Goal: Information Seeking & Learning: Learn about a topic

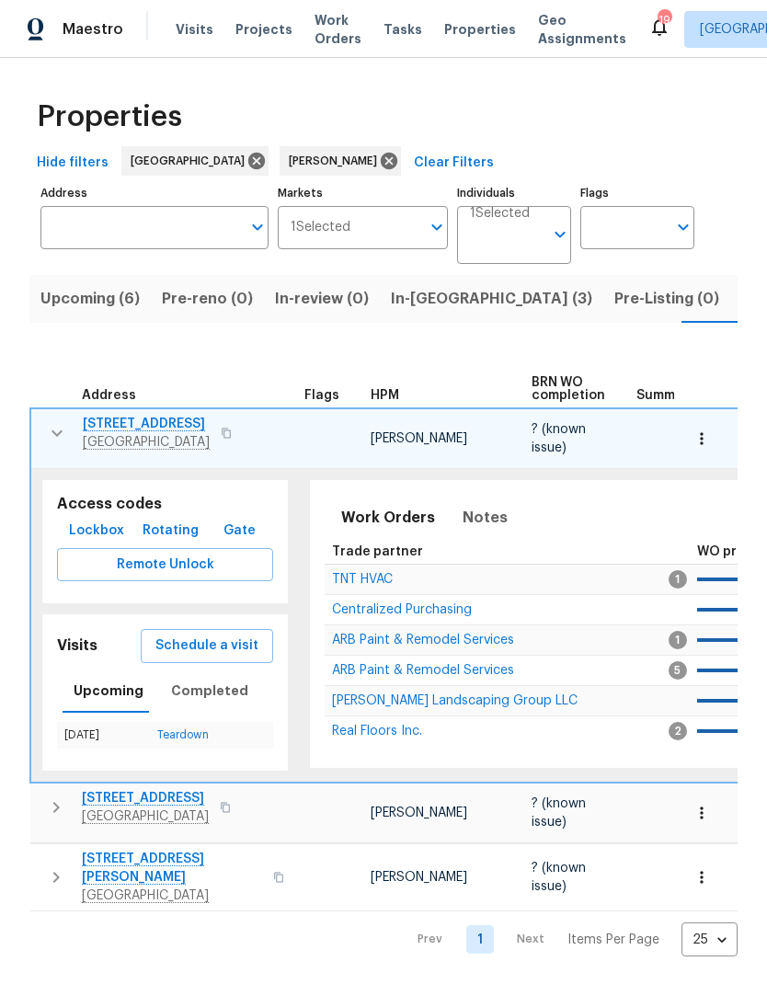
scroll to position [0, 35]
click at [48, 449] on button "button" at bounding box center [57, 433] width 37 height 37
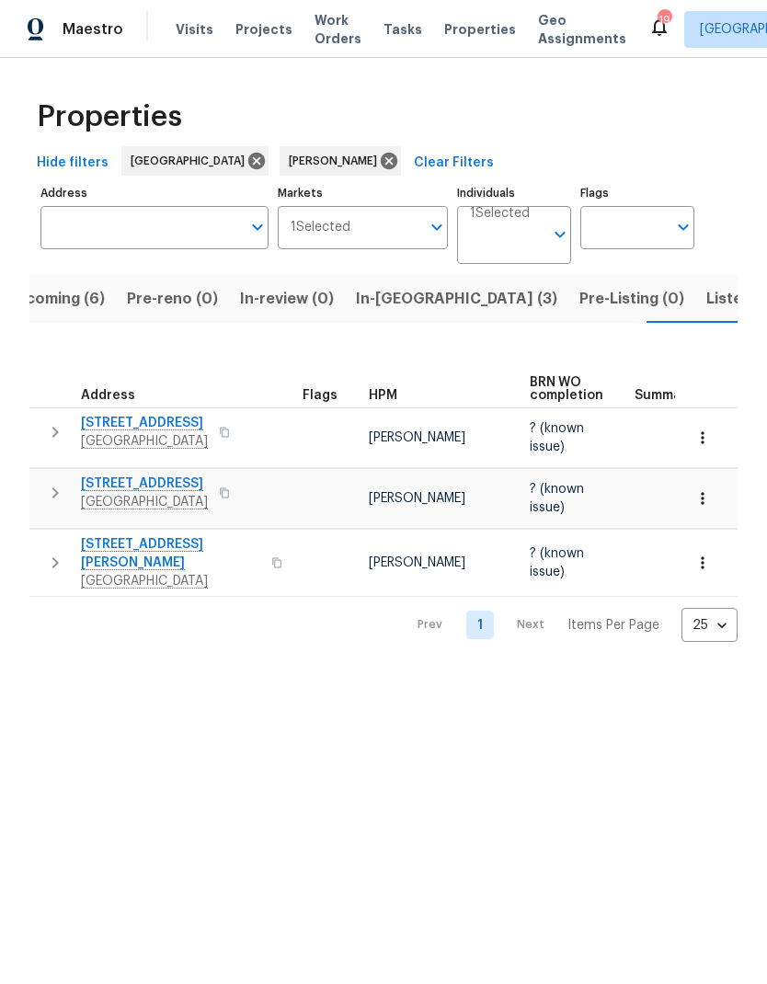
click at [388, 303] on span "In-reno (3)" at bounding box center [456, 299] width 201 height 26
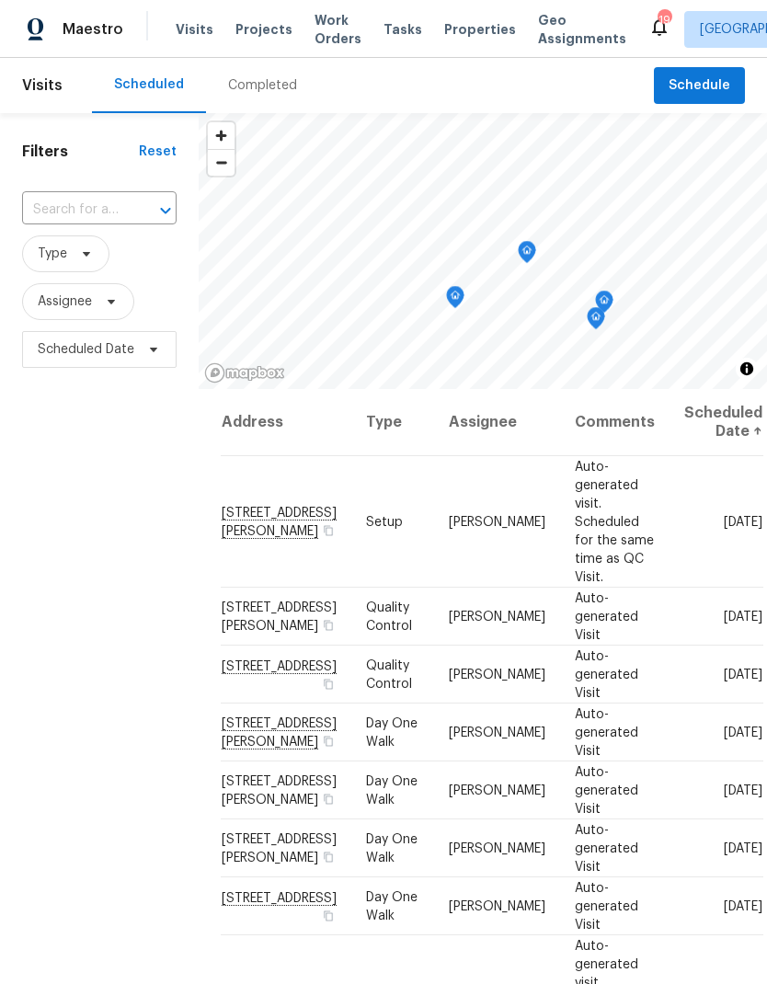
click at [467, 35] on span "Properties" at bounding box center [480, 29] width 72 height 18
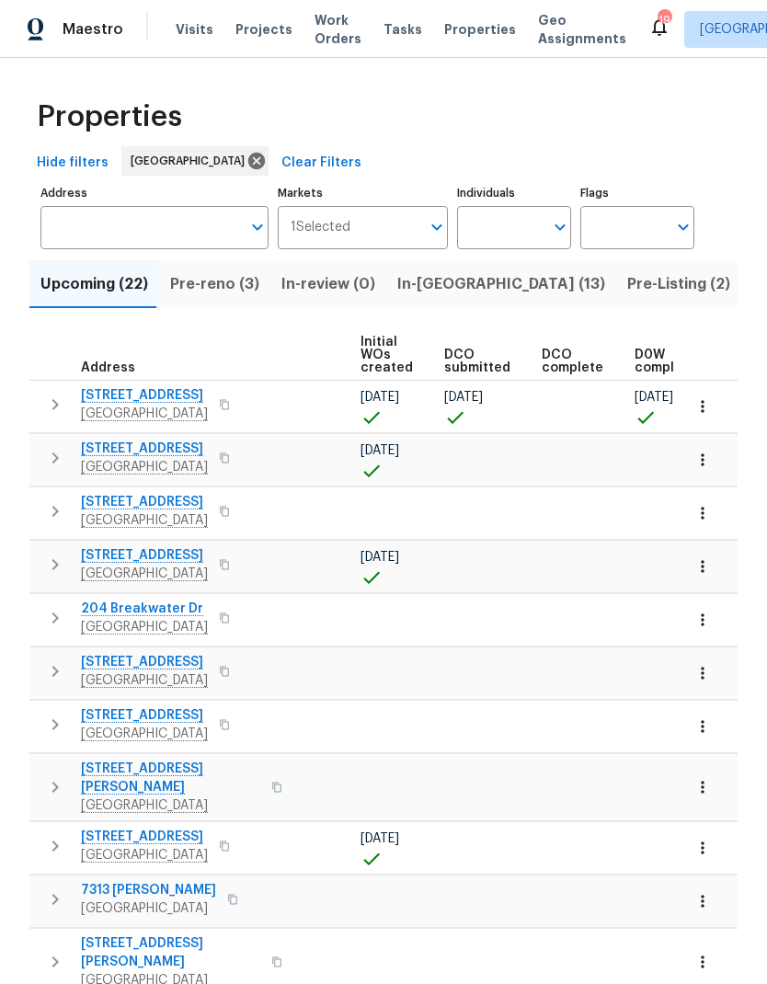
scroll to position [0, 162]
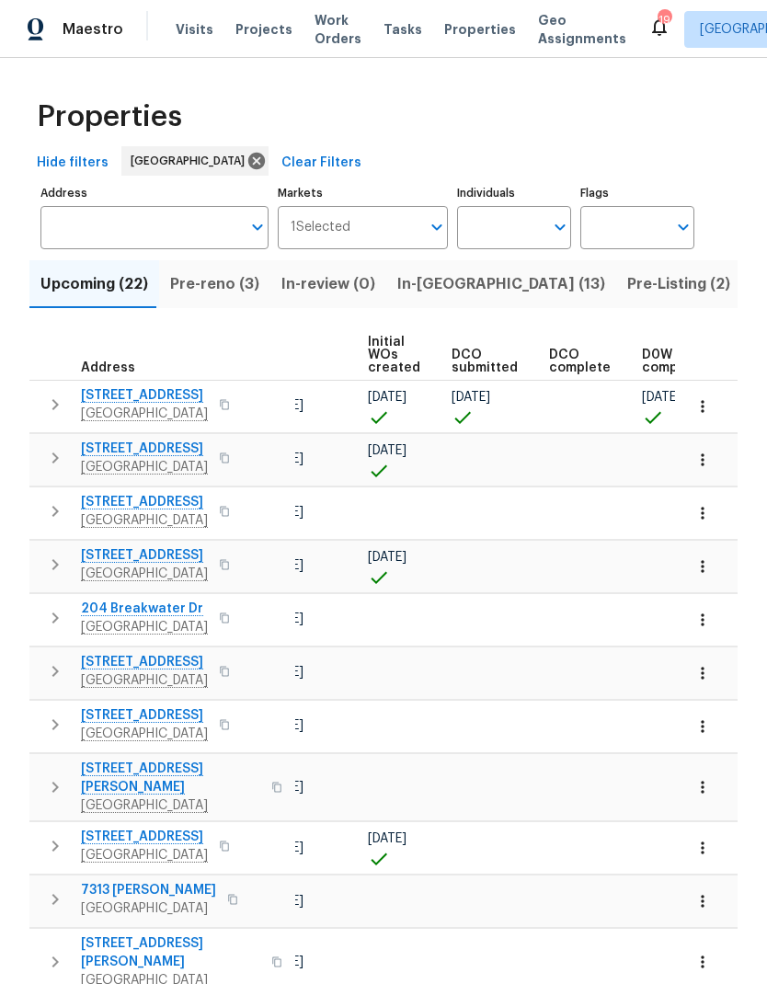
click at [232, 284] on span "Pre-reno (3)" at bounding box center [214, 284] width 89 height 26
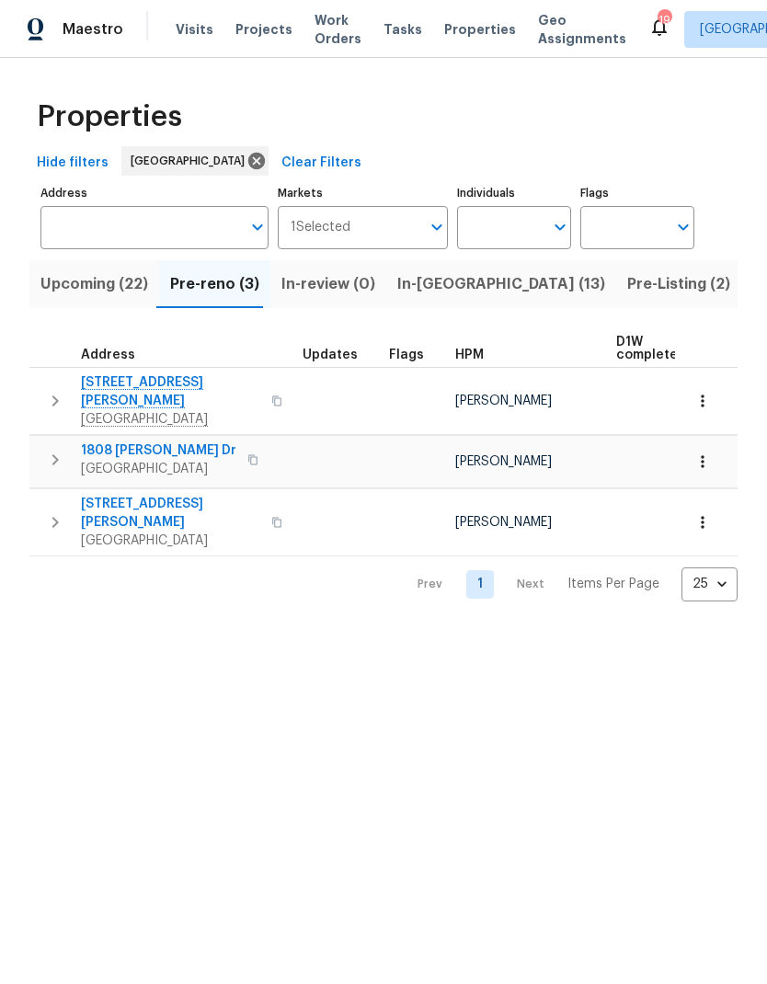
click at [56, 511] on icon "button" at bounding box center [55, 522] width 22 height 22
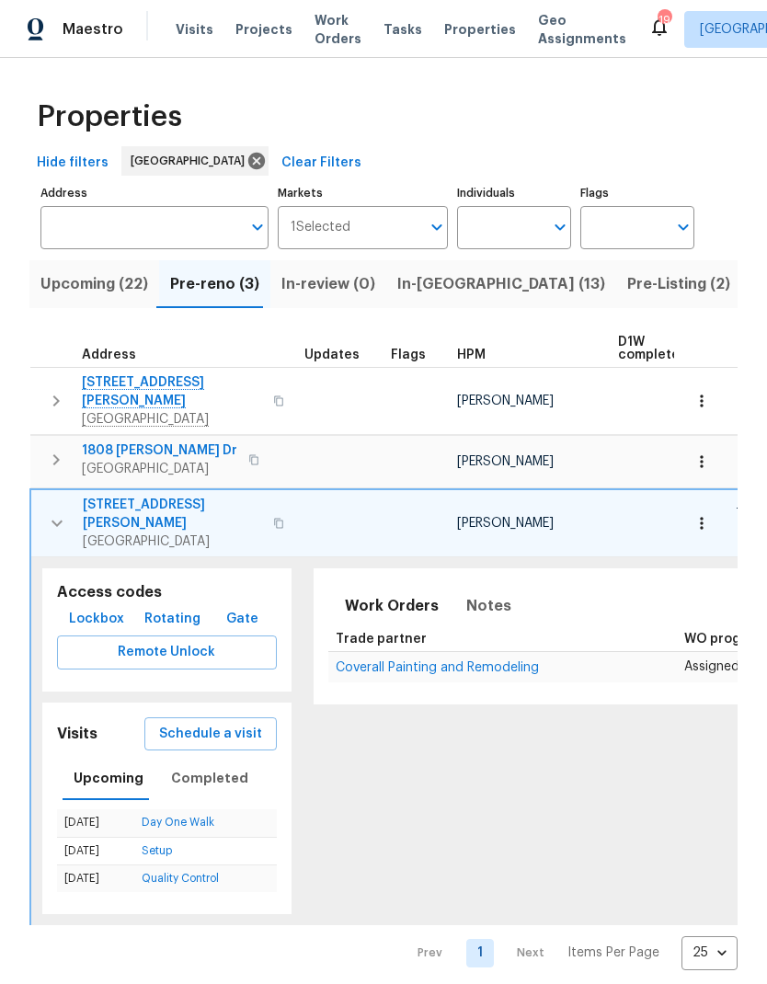
click at [706, 514] on icon "button" at bounding box center [701, 523] width 18 height 18
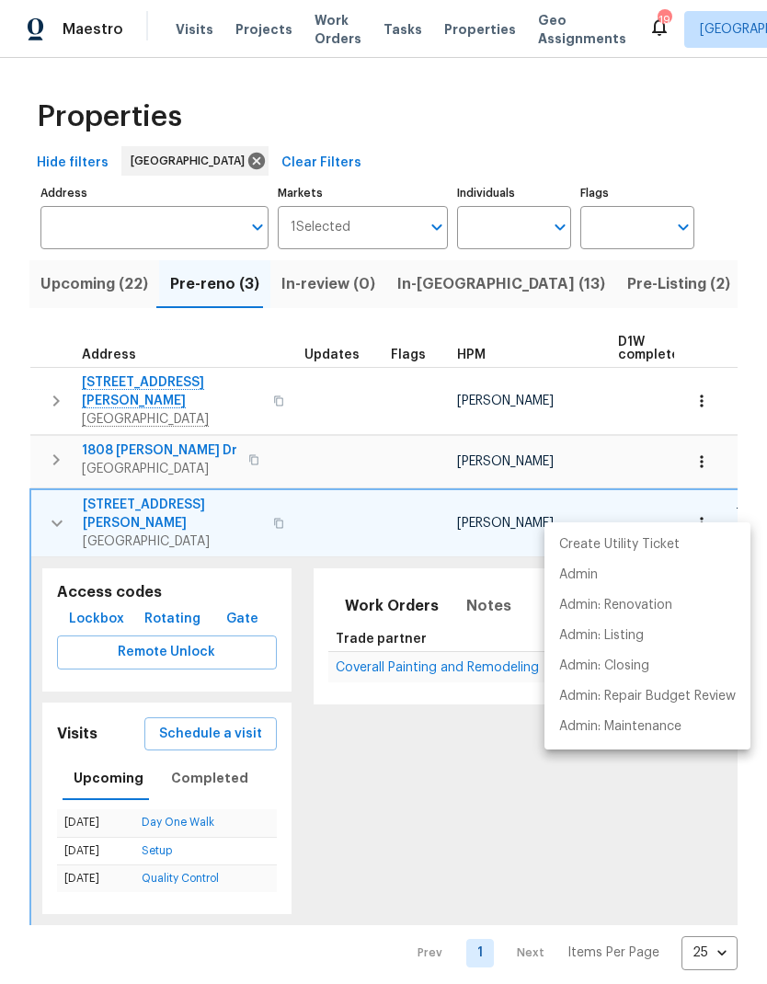
click at [443, 639] on div at bounding box center [383, 492] width 767 height 984
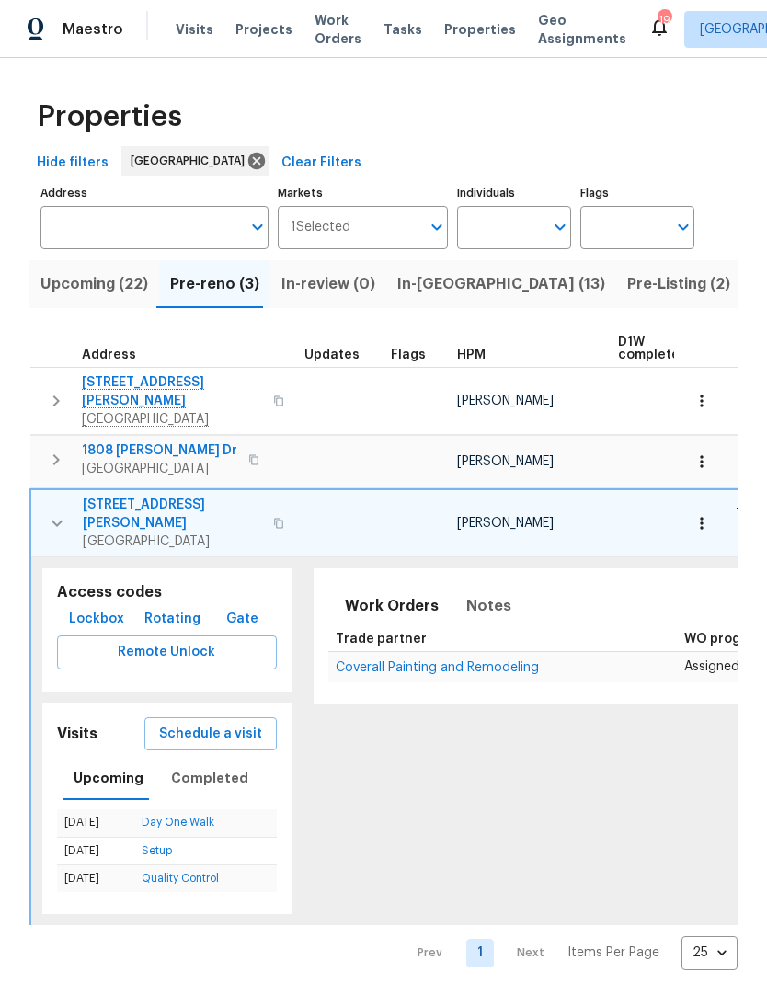
click at [443, 638] on div "Create Utility Ticket Admin Admin: Renovation Admin: Listing Admin: Closing Adm…" at bounding box center [383, 492] width 767 height 984
click at [454, 661] on span "Coverall Painting and Remodeling" at bounding box center [437, 667] width 203 height 13
click at [692, 511] on button "button" at bounding box center [701, 523] width 40 height 40
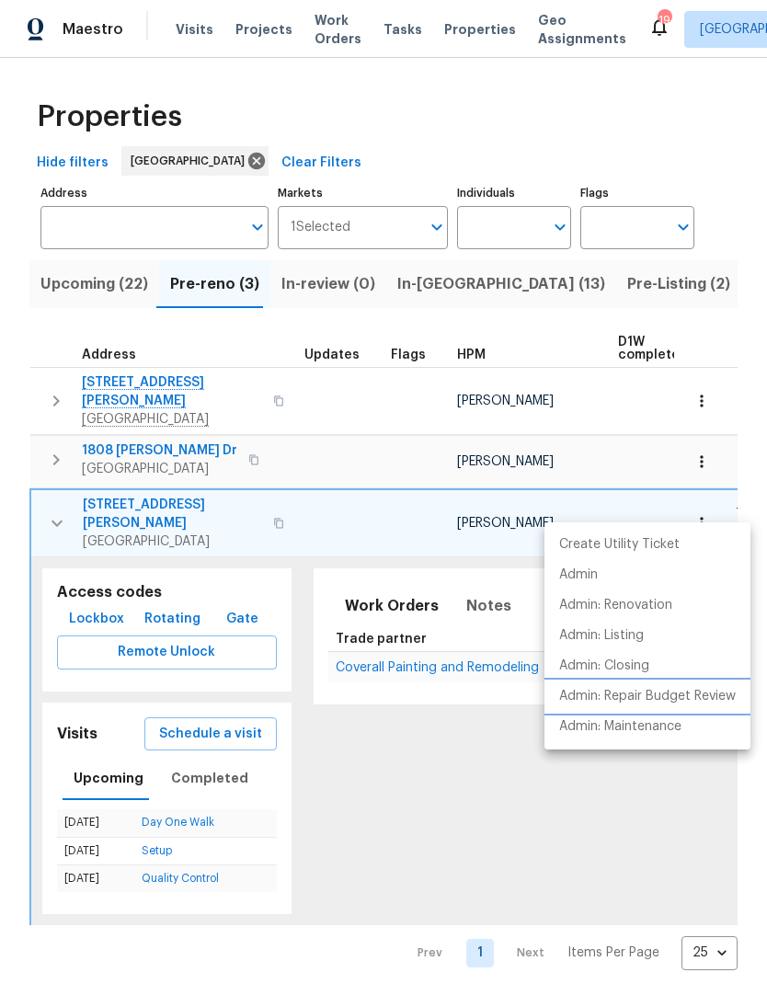
click at [654, 697] on p "Admin: Repair Budget Review" at bounding box center [647, 696] width 177 height 19
click at [475, 564] on div at bounding box center [383, 492] width 767 height 984
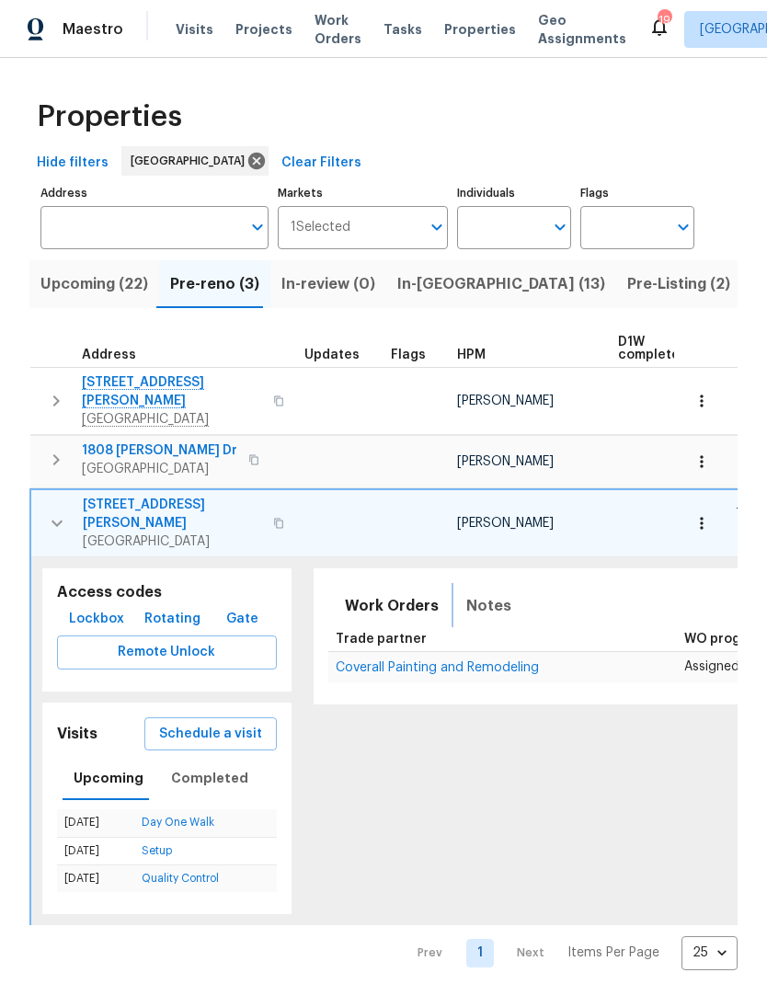
click at [466, 593] on span "Notes" at bounding box center [488, 606] width 45 height 26
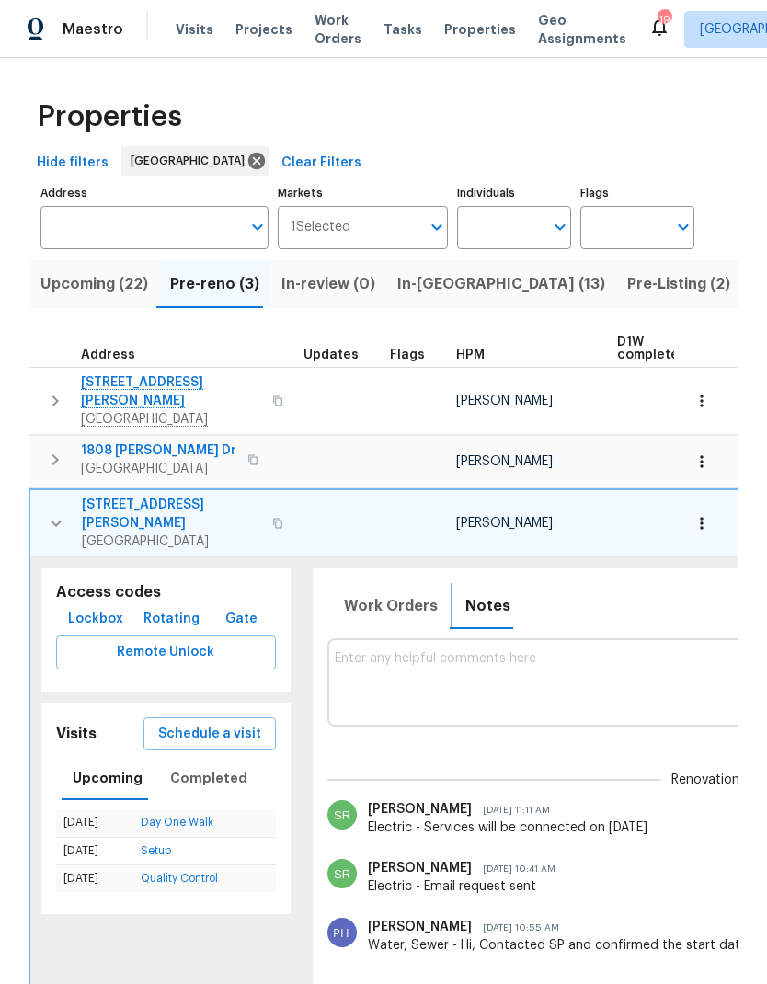
scroll to position [0, 3]
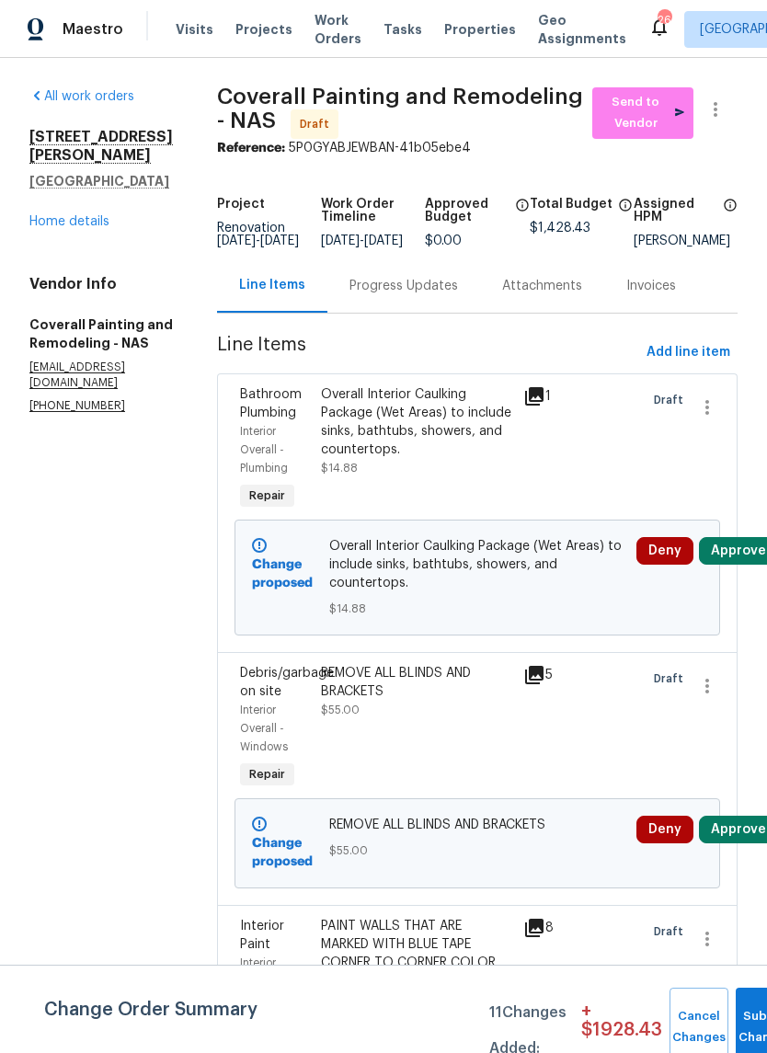
click at [103, 215] on link "Home details" at bounding box center [69, 221] width 80 height 13
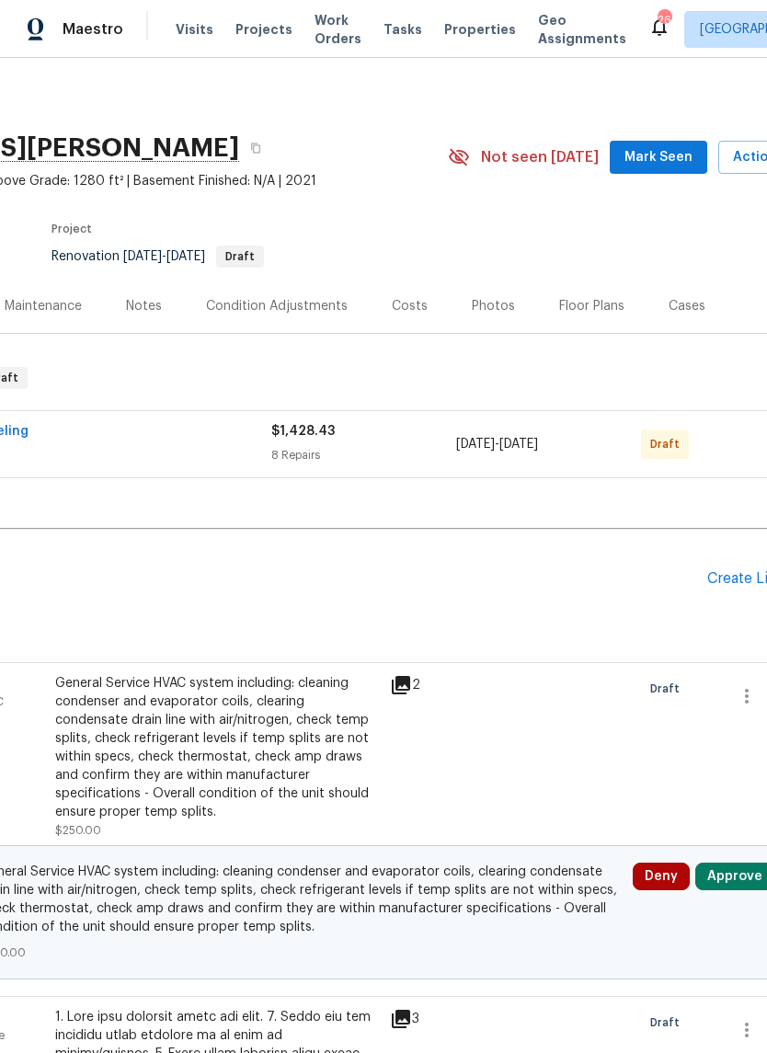
scroll to position [0, 221]
click at [406, 303] on div "Costs" at bounding box center [408, 306] width 36 height 18
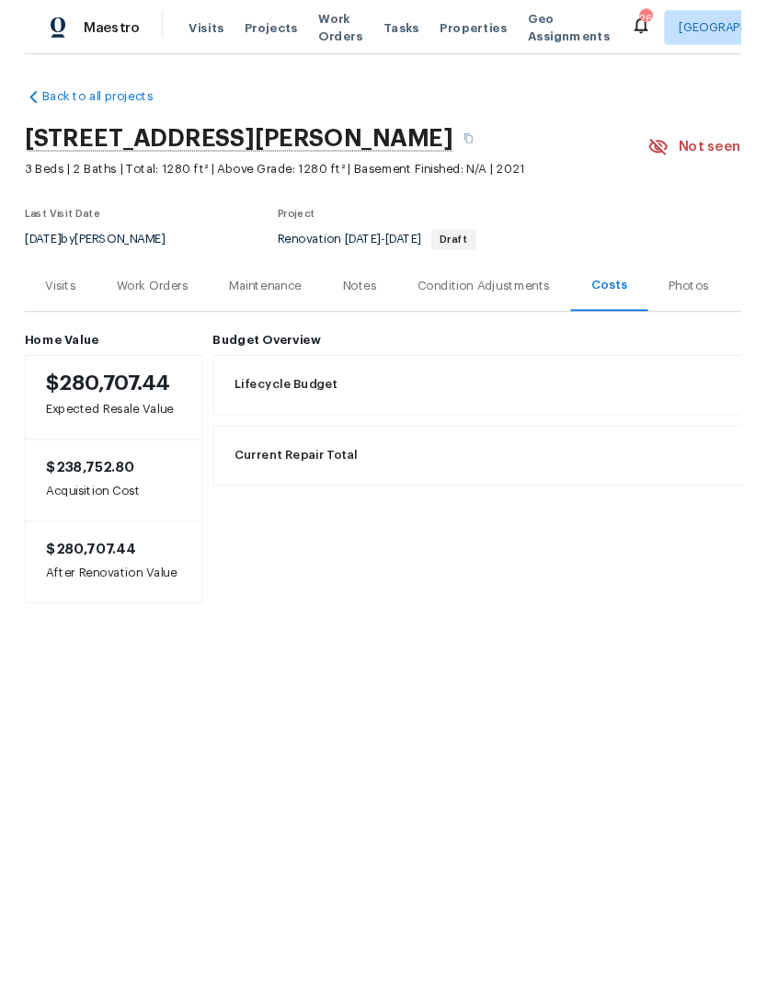
scroll to position [0, 96]
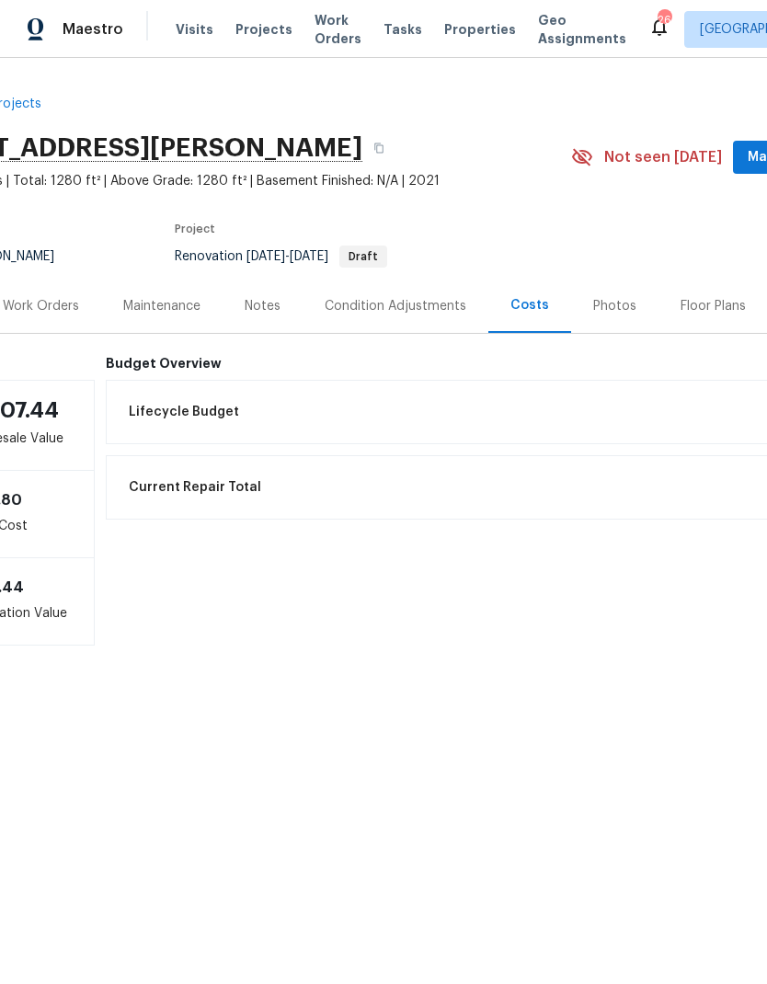
click at [257, 315] on div "Notes" at bounding box center [263, 306] width 80 height 54
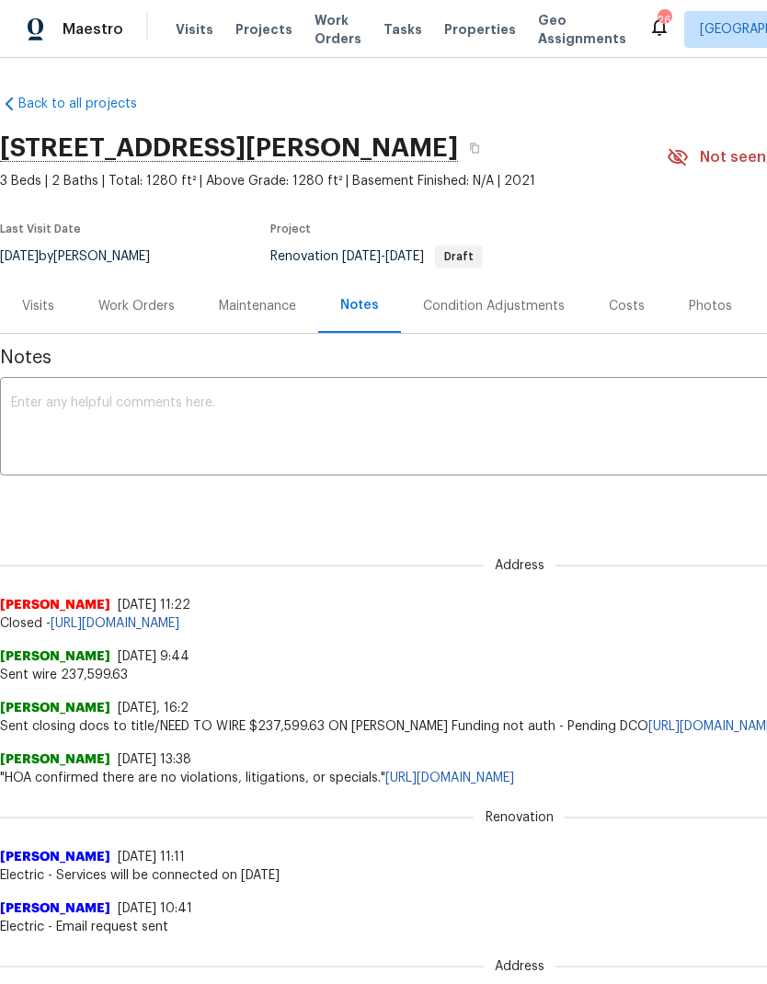
click at [616, 307] on div "Costs" at bounding box center [627, 306] width 36 height 18
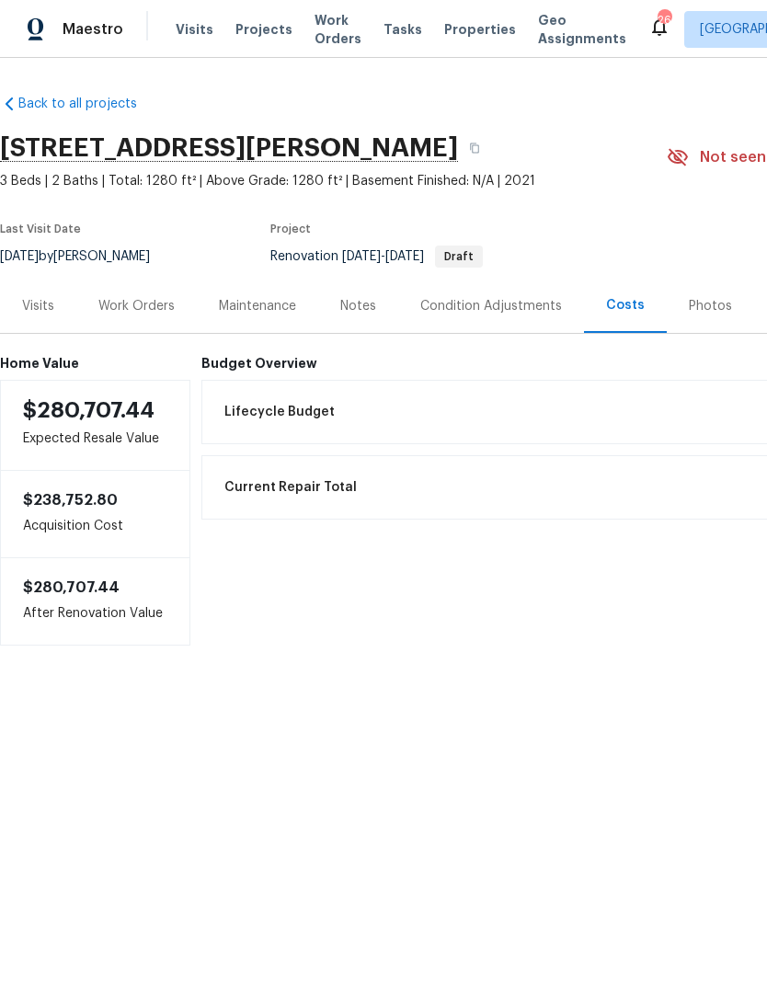
click at [366, 310] on div "Notes" at bounding box center [358, 306] width 36 height 18
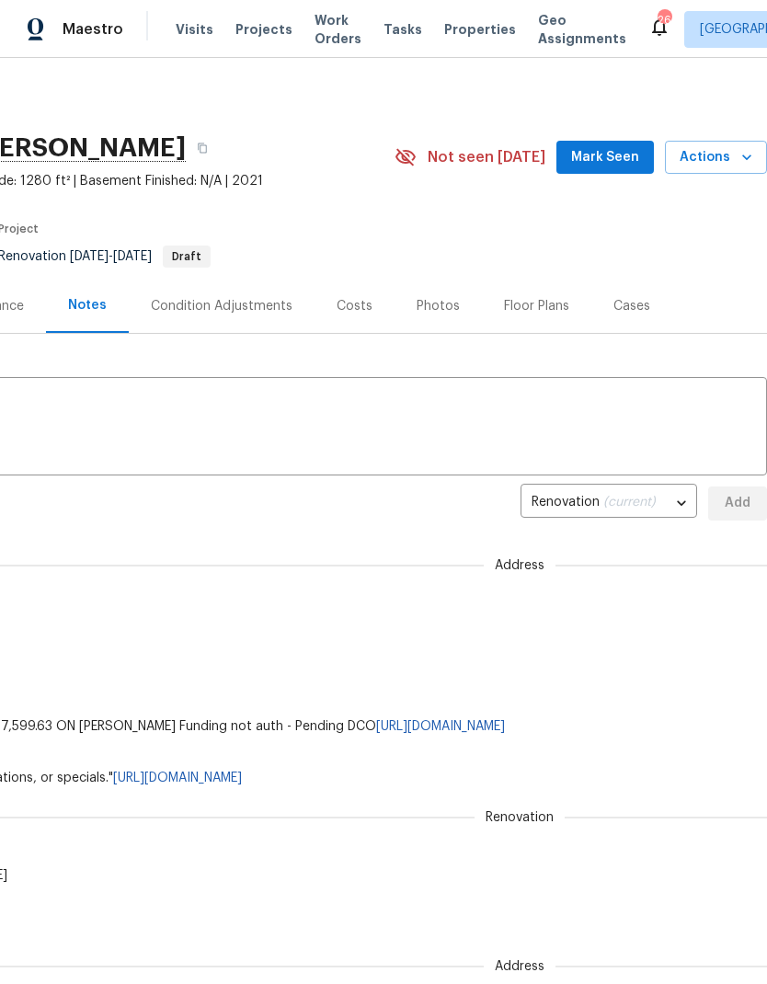
scroll to position [0, 272]
click at [373, 302] on div "Costs" at bounding box center [355, 306] width 80 height 54
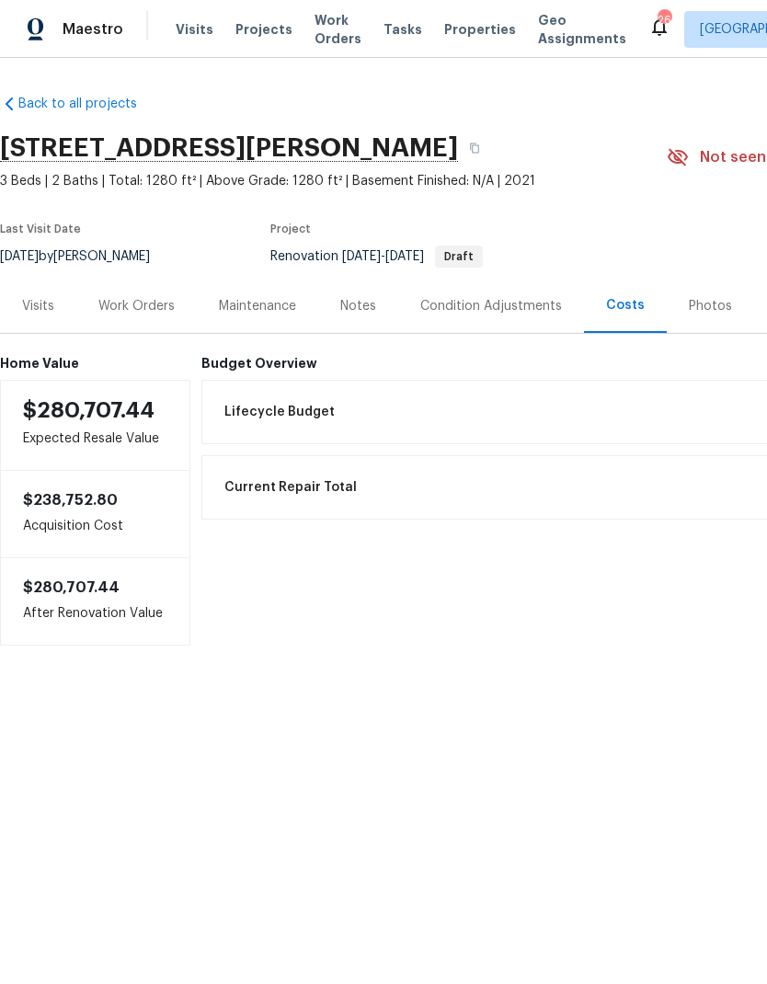
click at [367, 324] on div "Notes" at bounding box center [358, 306] width 80 height 54
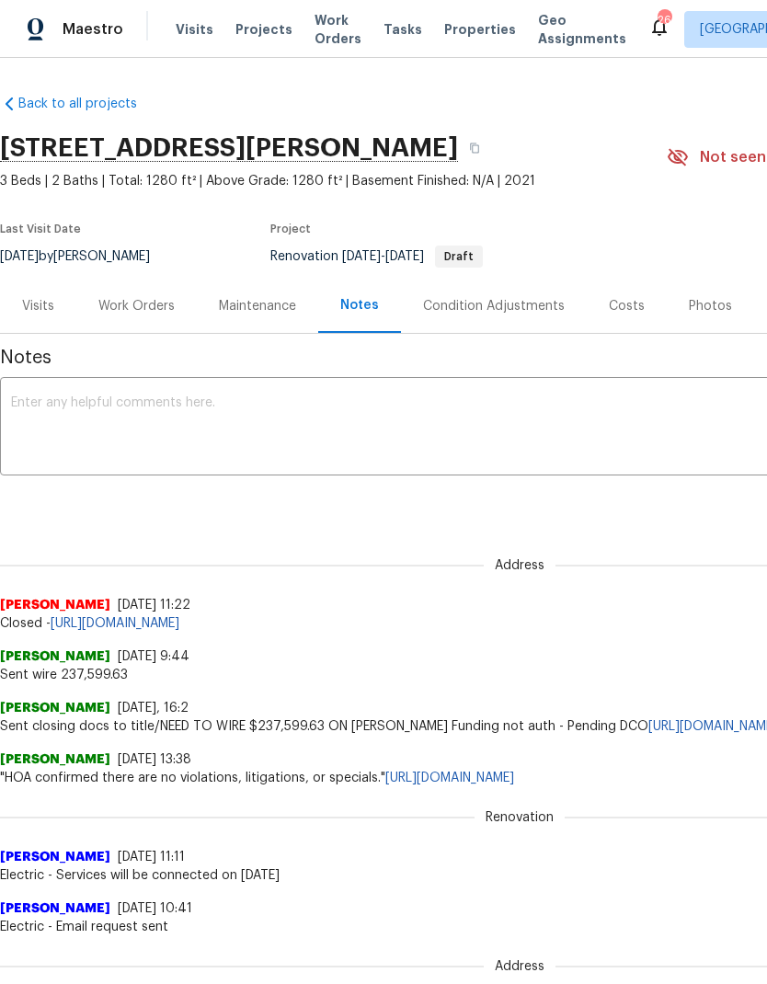
click at [47, 302] on div "Visits" at bounding box center [38, 306] width 32 height 18
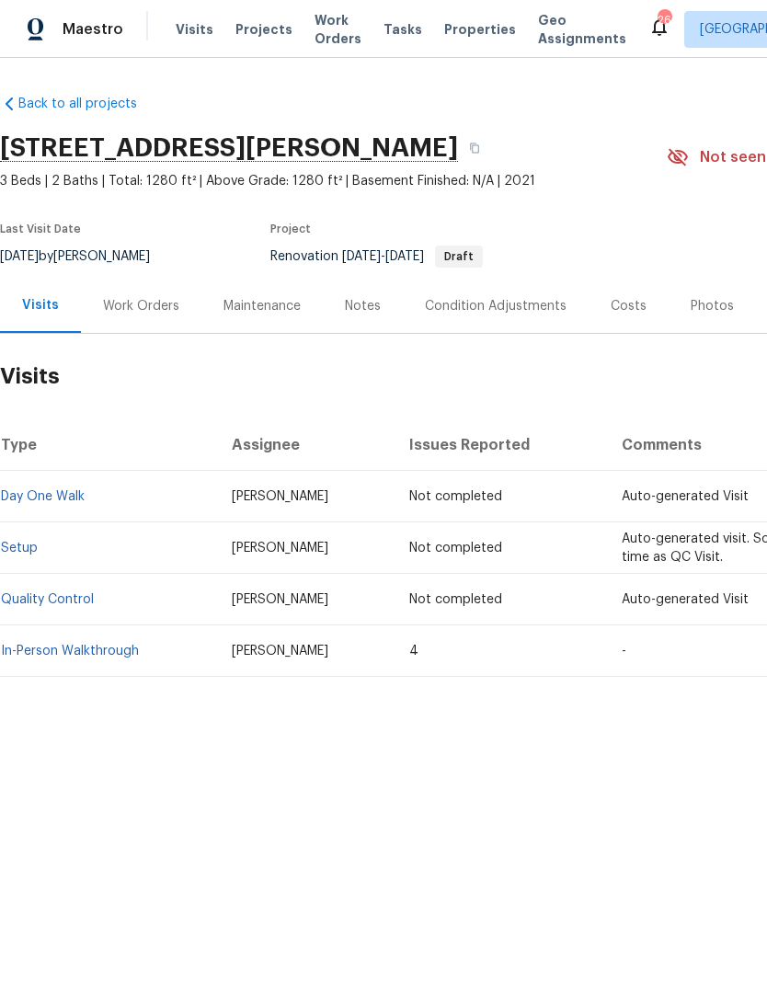
click at [474, 298] on div "Condition Adjustments" at bounding box center [496, 306] width 142 height 18
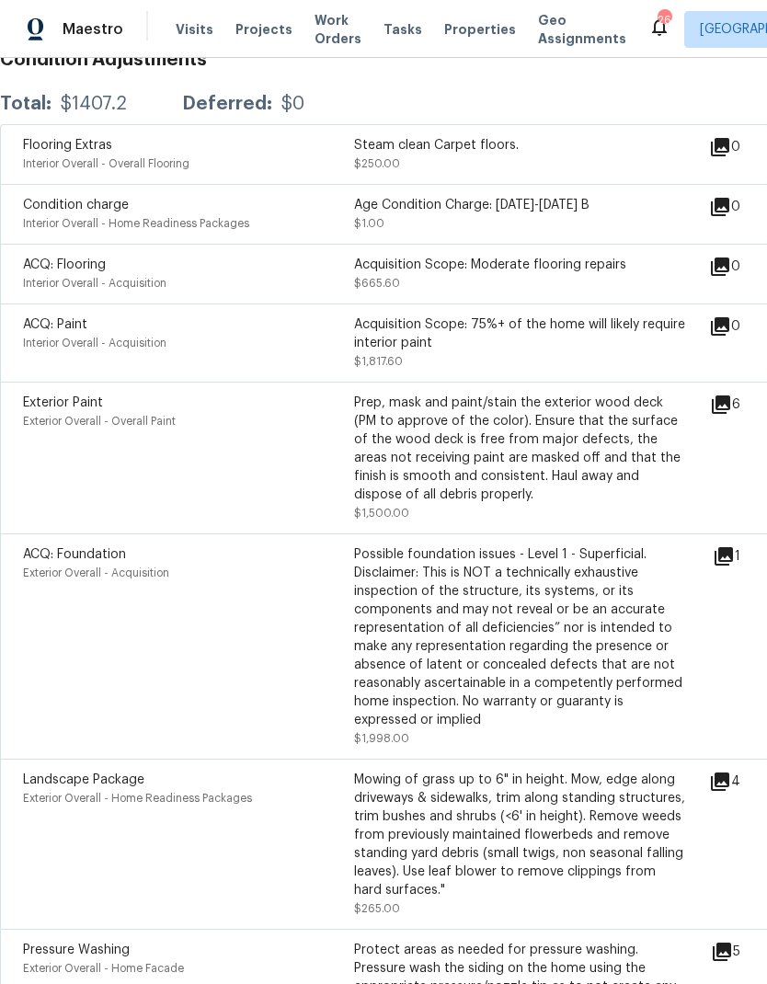
scroll to position [338, 10]
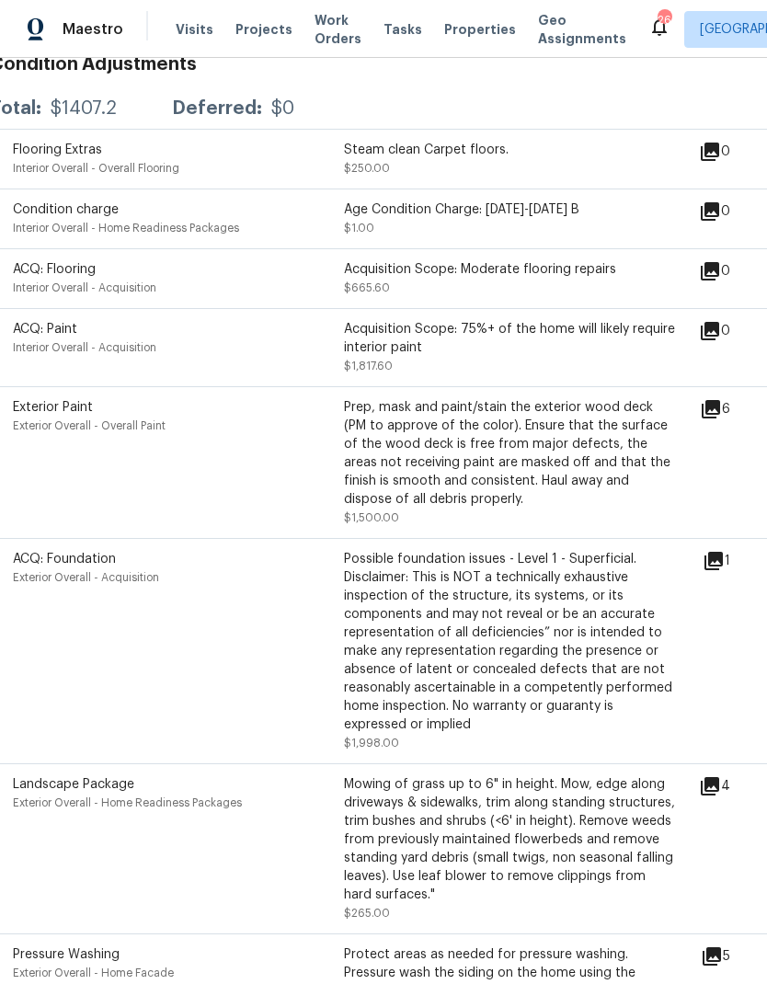
click at [723, 564] on icon at bounding box center [713, 561] width 18 height 18
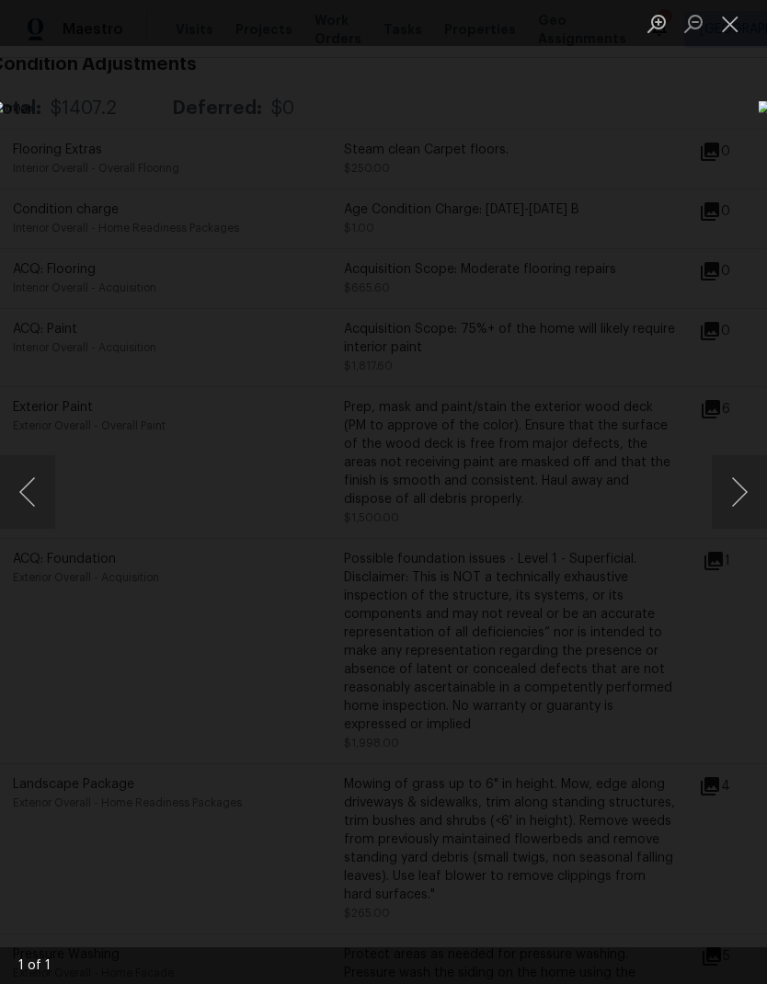
click at [736, 506] on button "Next image" at bounding box center [739, 492] width 55 height 74
click at [723, 507] on button "Next image" at bounding box center [739, 492] width 55 height 74
click at [727, 25] on button "Close lightbox" at bounding box center [730, 23] width 37 height 32
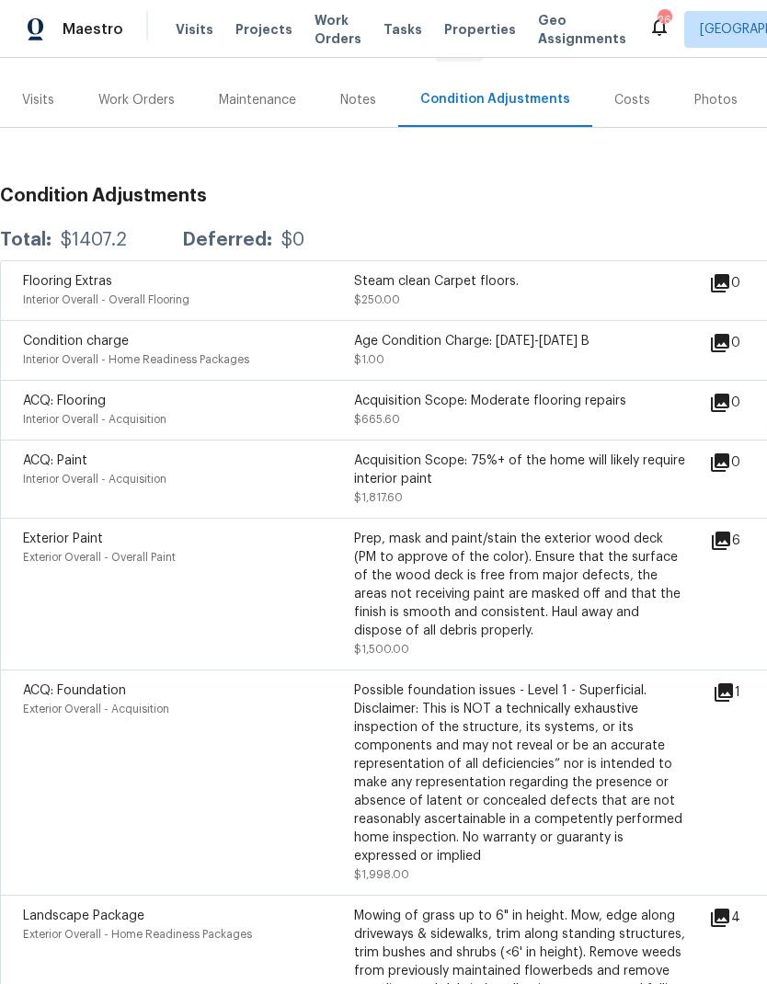
scroll to position [205, 0]
click at [733, 703] on icon at bounding box center [724, 693] width 18 height 18
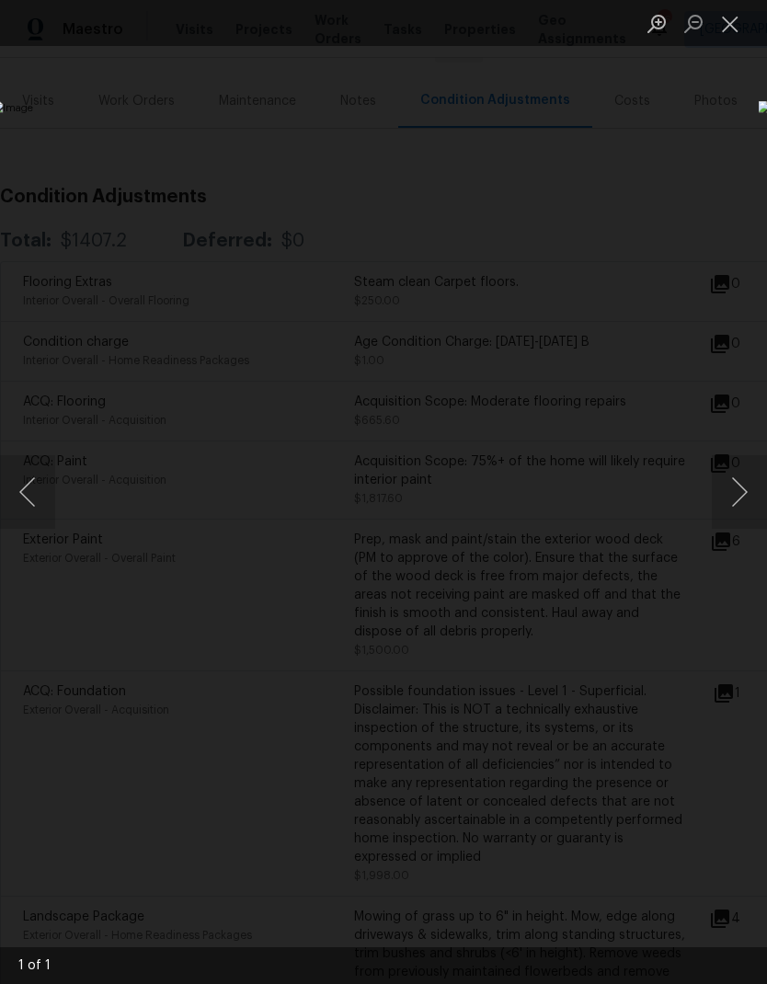
click at [726, 20] on button "Close lightbox" at bounding box center [730, 23] width 37 height 32
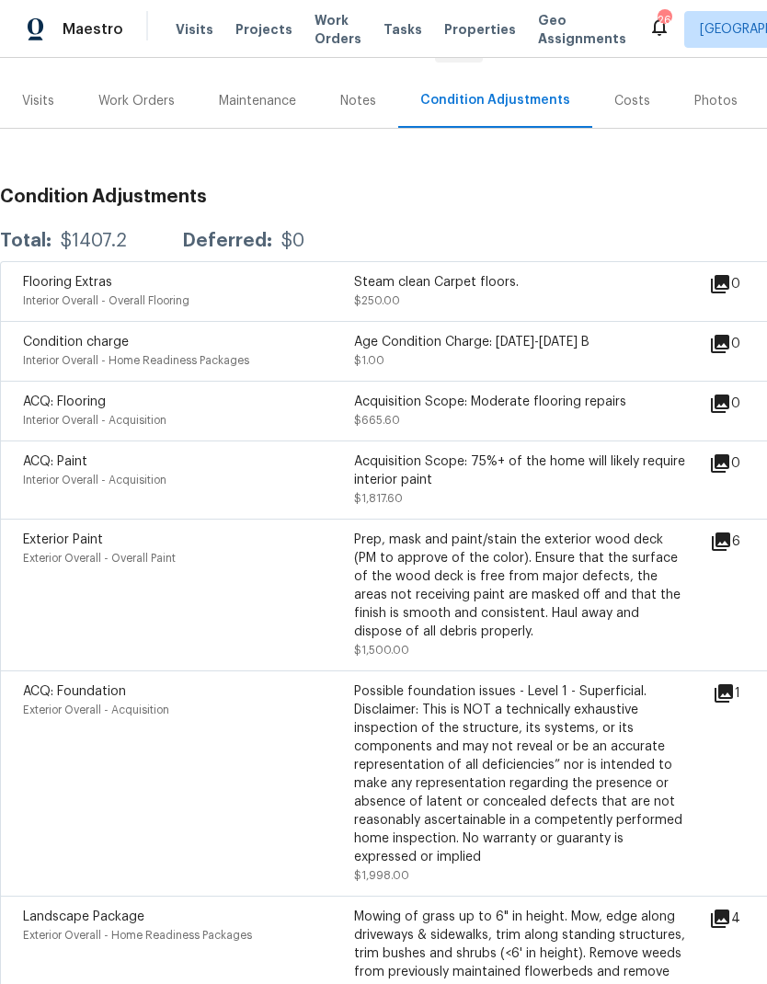
click at [730, 549] on icon at bounding box center [721, 541] width 18 height 18
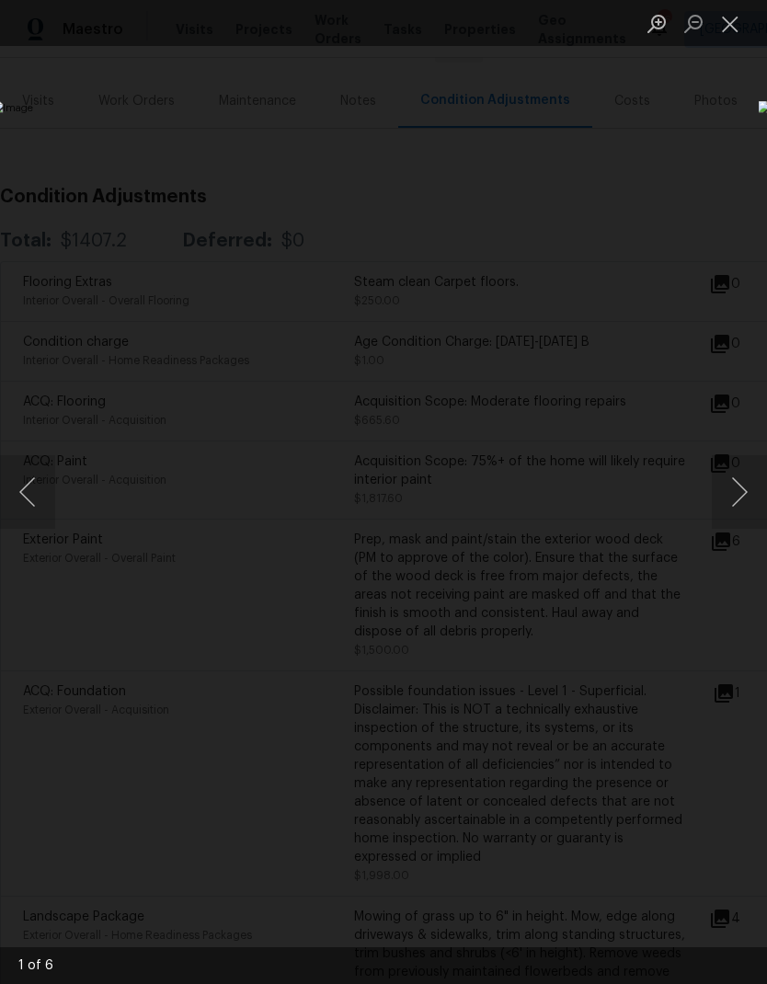
click at [740, 509] on button "Next image" at bounding box center [739, 492] width 55 height 74
click at [745, 507] on button "Next image" at bounding box center [739, 492] width 55 height 74
click at [726, 14] on button "Close lightbox" at bounding box center [730, 23] width 37 height 32
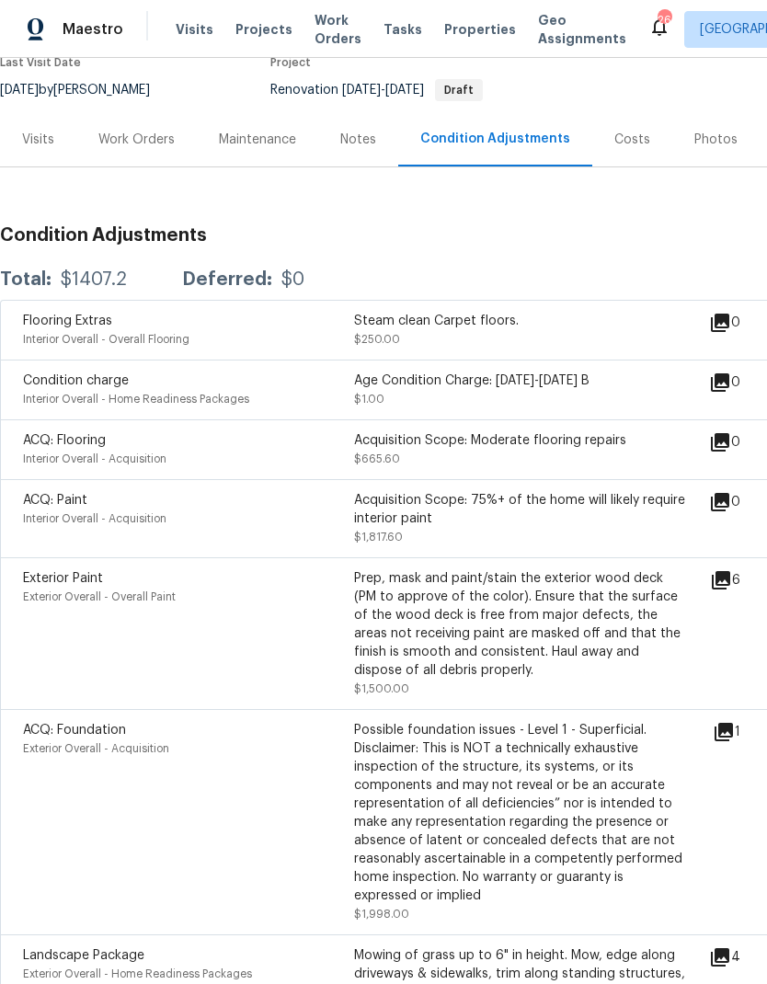
scroll to position [168, 0]
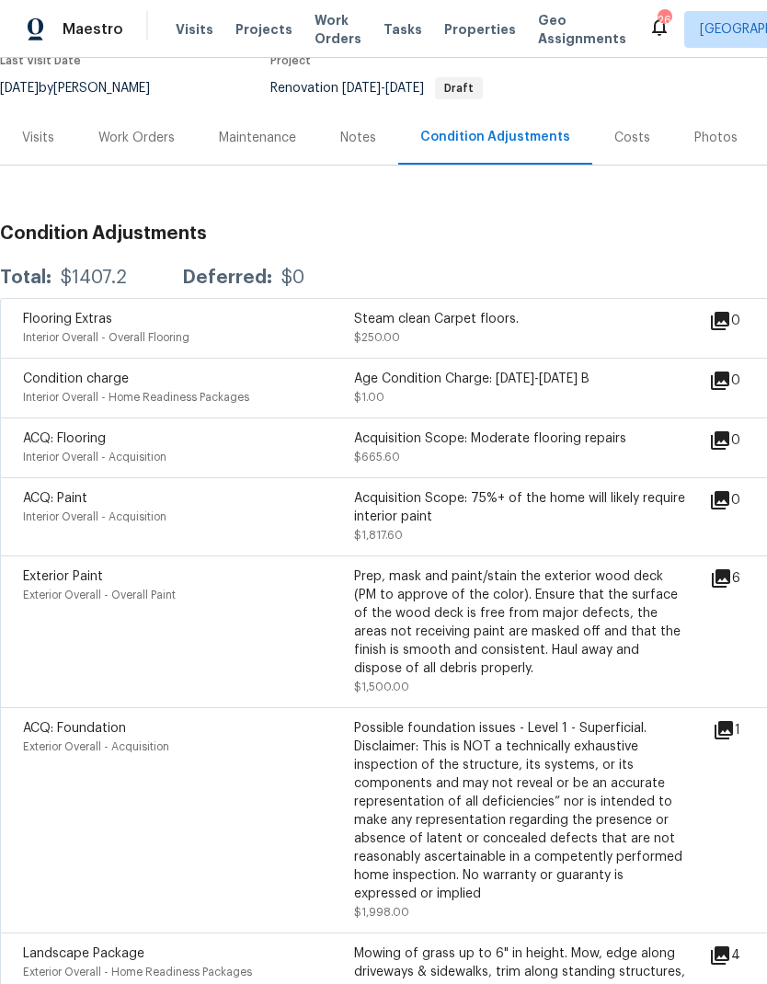
click at [42, 141] on div "Visits" at bounding box center [38, 138] width 32 height 18
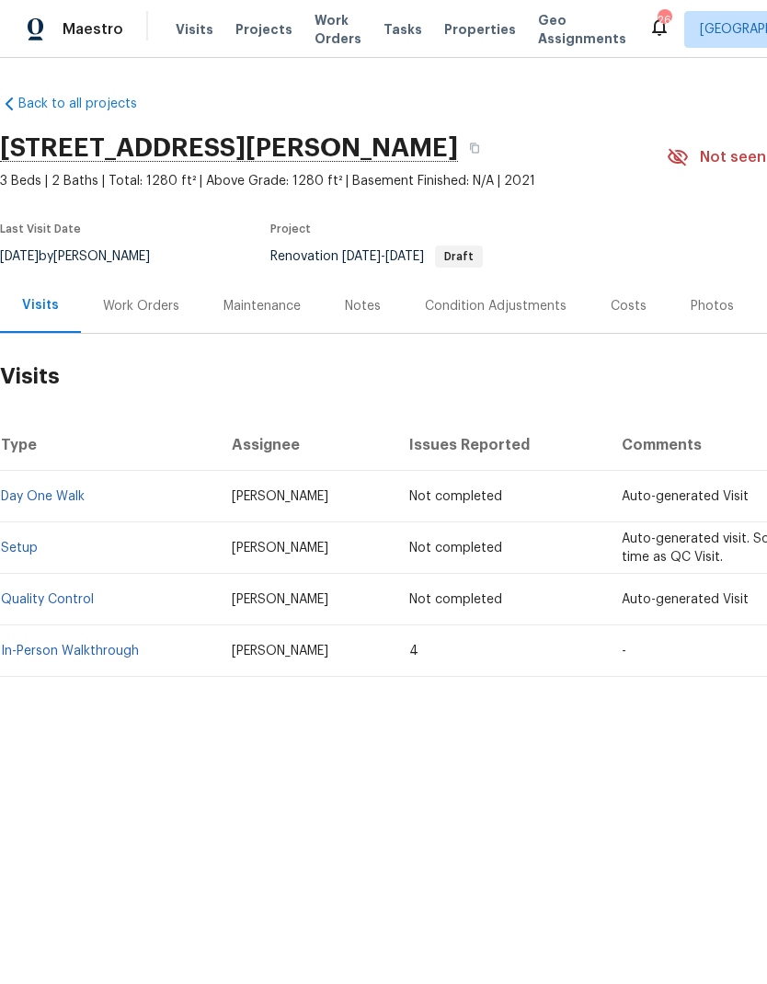
click at [53, 651] on link "In-Person Walkthrough" at bounding box center [70, 651] width 138 height 13
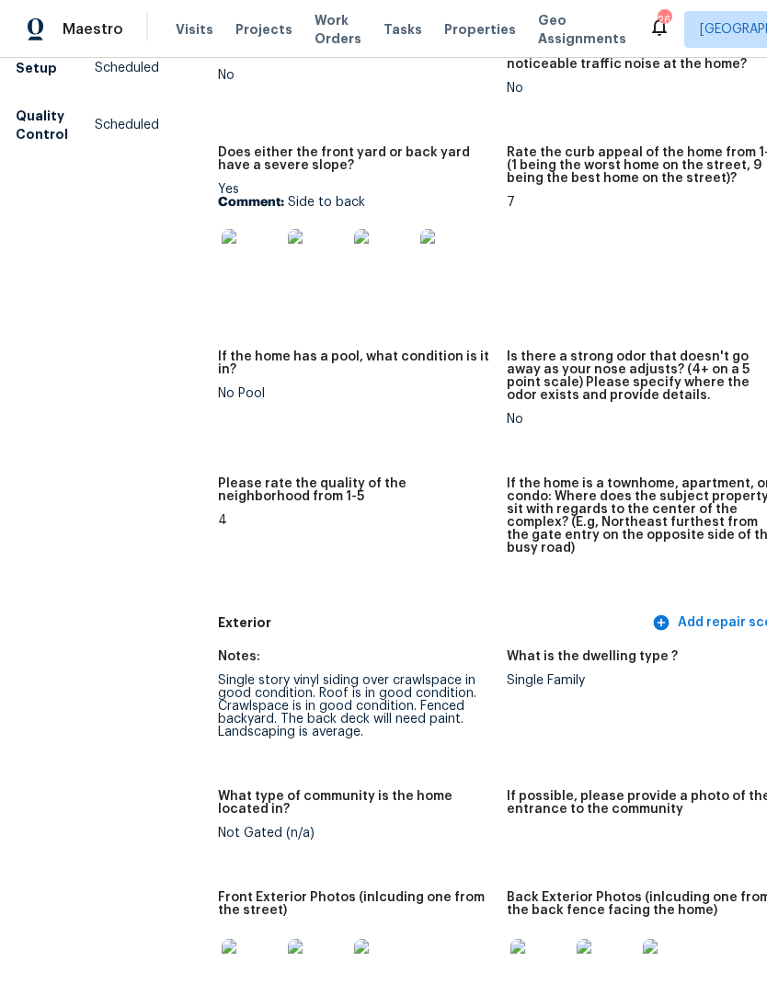
scroll to position [306, 7]
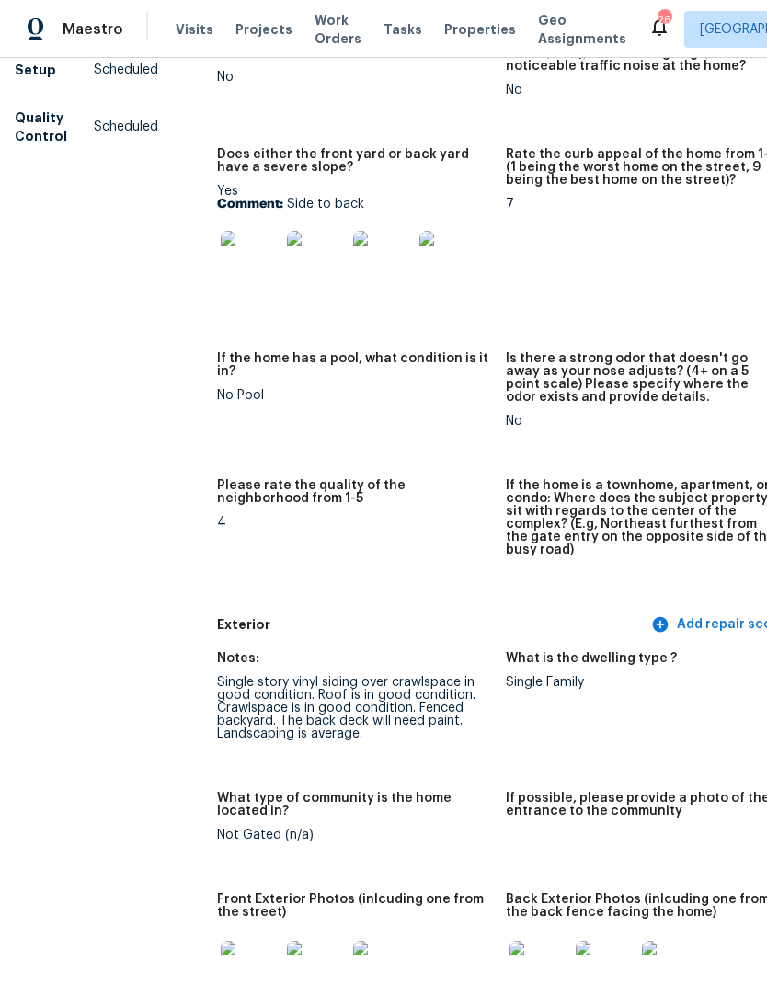
click at [221, 255] on img at bounding box center [250, 260] width 59 height 59
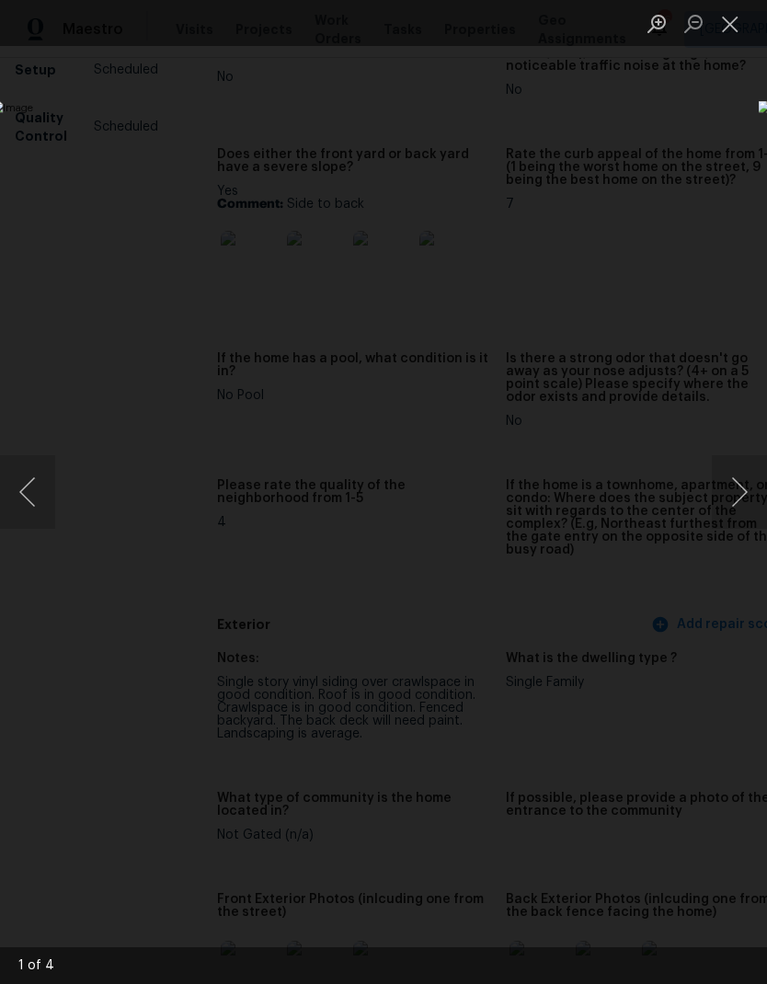
click at [727, 505] on button "Next image" at bounding box center [739, 492] width 55 height 74
click at [601, 532] on img "Lightbox" at bounding box center [297, 492] width 610 height 783
click at [732, 504] on button "Next image" at bounding box center [739, 492] width 55 height 74
click at [739, 521] on button "Next image" at bounding box center [739, 492] width 55 height 74
click at [741, 516] on button "Next image" at bounding box center [739, 492] width 55 height 74
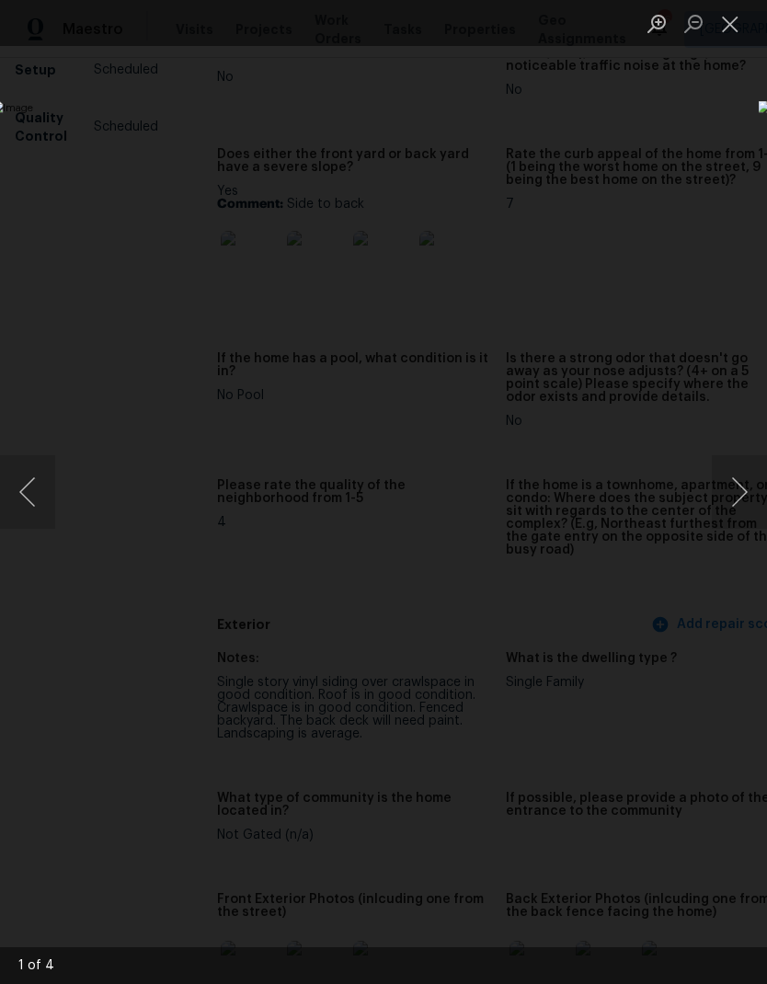
click at [717, 507] on button "Next image" at bounding box center [739, 492] width 55 height 74
click at [742, 526] on button "Next image" at bounding box center [739, 492] width 55 height 74
click at [740, 521] on button "Next image" at bounding box center [739, 492] width 55 height 74
click at [712, 39] on button "Close lightbox" at bounding box center [730, 23] width 37 height 32
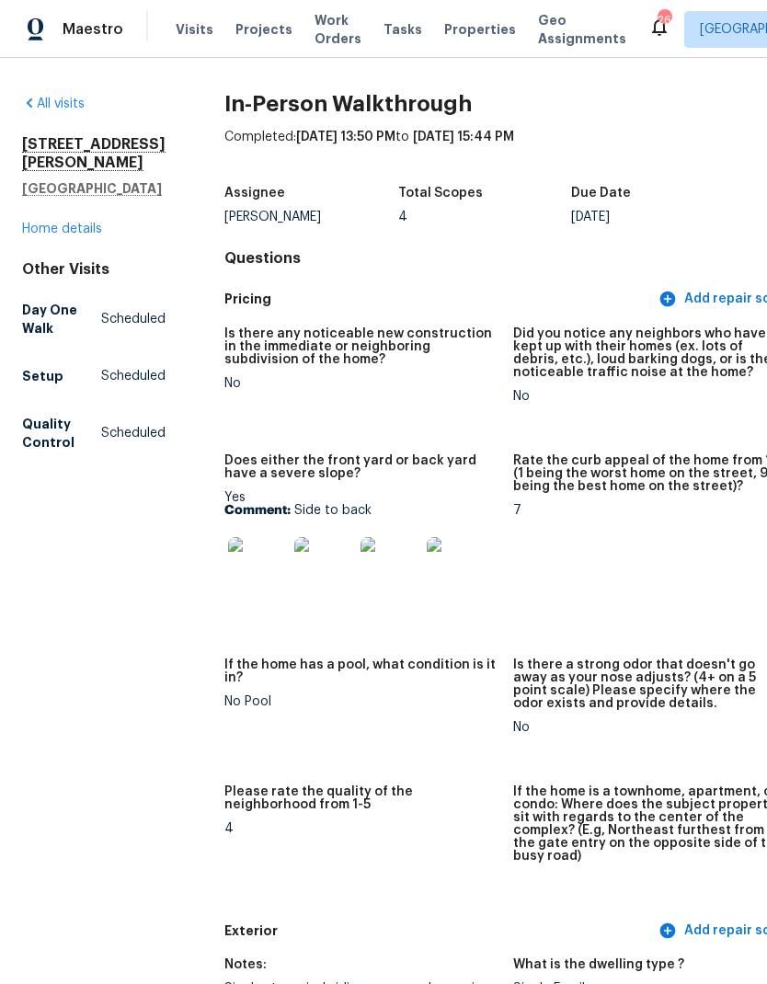
scroll to position [0, 0]
click at [232, 557] on img at bounding box center [257, 566] width 59 height 59
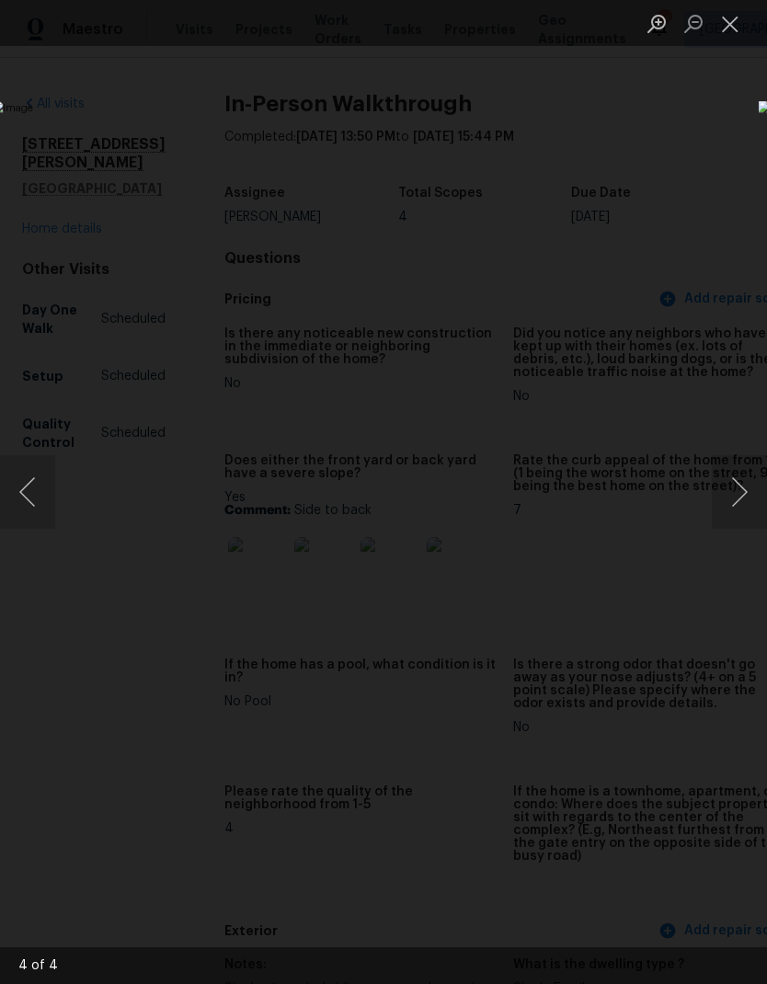
click at [740, 512] on button "Next image" at bounding box center [739, 492] width 55 height 74
click at [745, 517] on button "Next image" at bounding box center [739, 492] width 55 height 74
click at [601, 532] on img "Lightbox" at bounding box center [297, 492] width 610 height 783
click at [601, 530] on img "Lightbox" at bounding box center [297, 492] width 610 height 783
click at [601, 529] on img "Lightbox" at bounding box center [297, 492] width 610 height 783
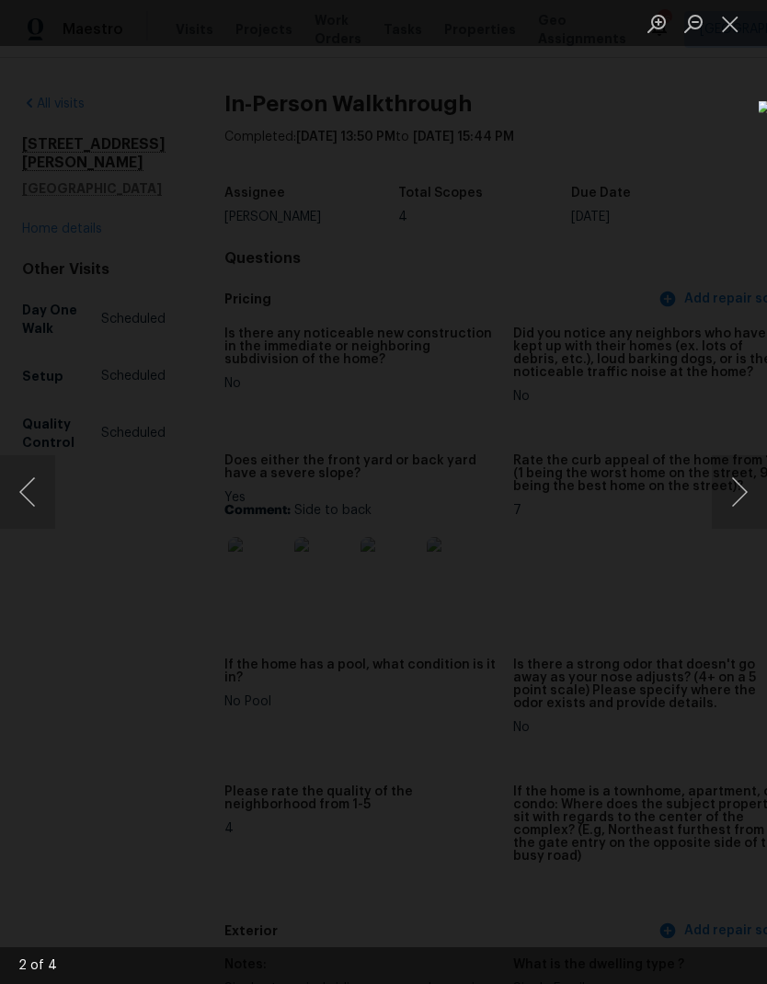
click at [735, 478] on button "Next image" at bounding box center [739, 492] width 55 height 74
click at [736, 498] on button "Next image" at bounding box center [739, 492] width 55 height 74
click at [29, 505] on button "Previous image" at bounding box center [27, 492] width 55 height 74
click at [722, 32] on button "Close lightbox" at bounding box center [730, 23] width 37 height 32
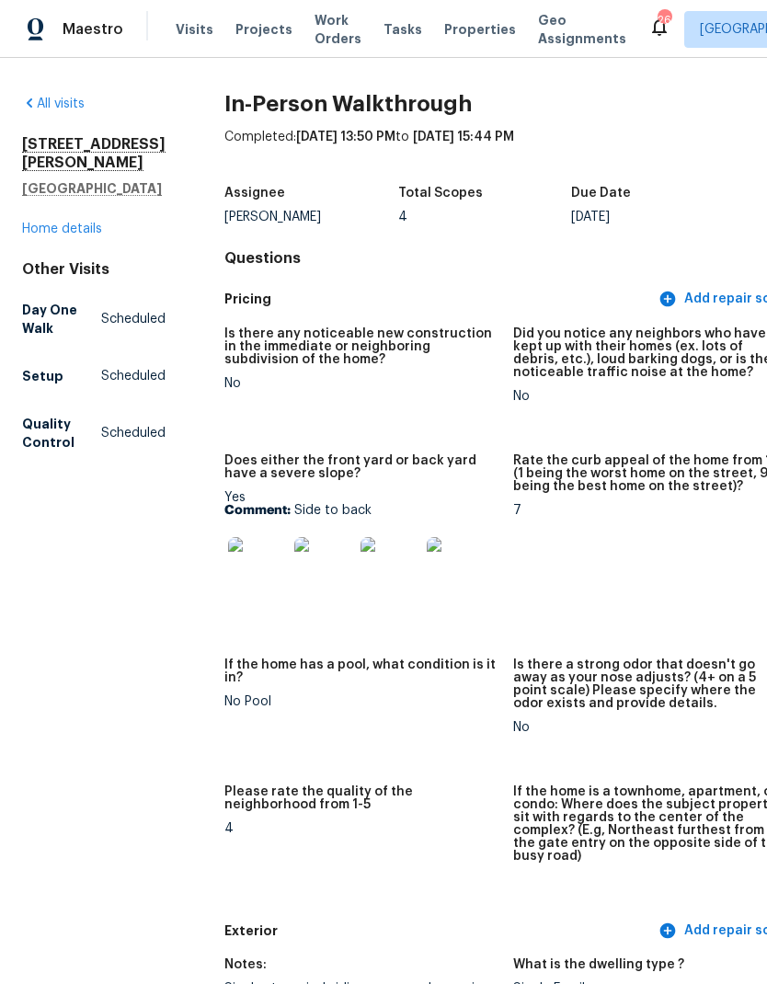
click at [51, 211] on div "2988 Gibbs Ln Clarksville, TN 37040 Home details" at bounding box center [93, 186] width 143 height 103
click at [50, 211] on div "2988 Gibbs Ln Clarksville, TN 37040 Home details" at bounding box center [93, 186] width 143 height 103
click at [43, 234] on link "Home details" at bounding box center [62, 229] width 80 height 13
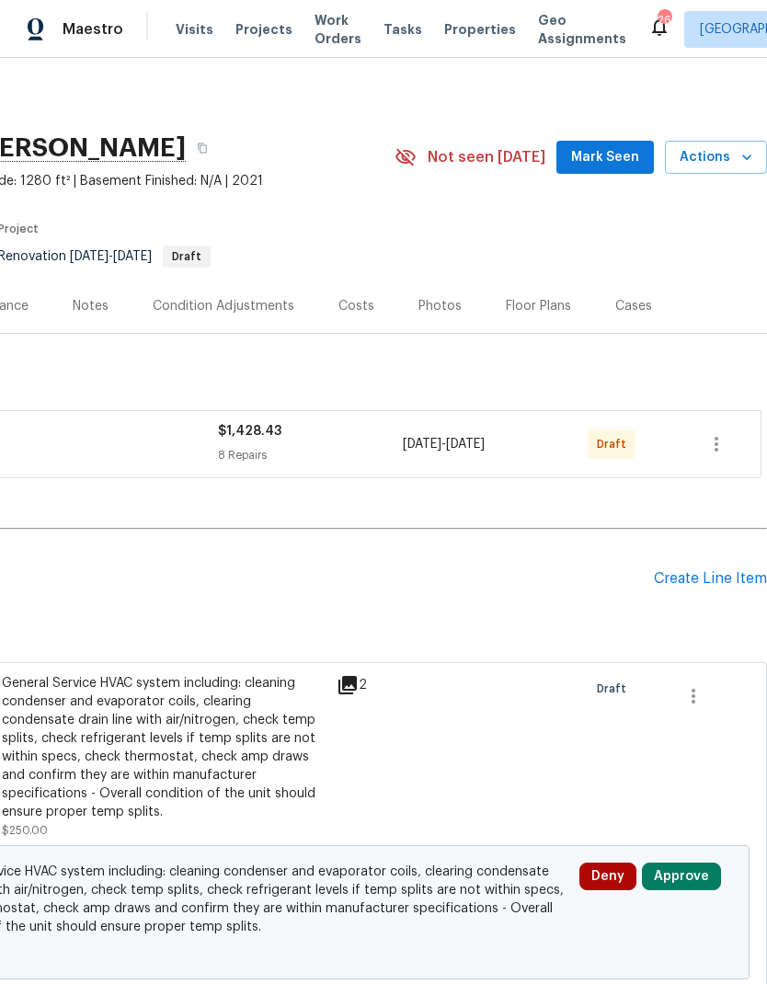
scroll to position [0, 272]
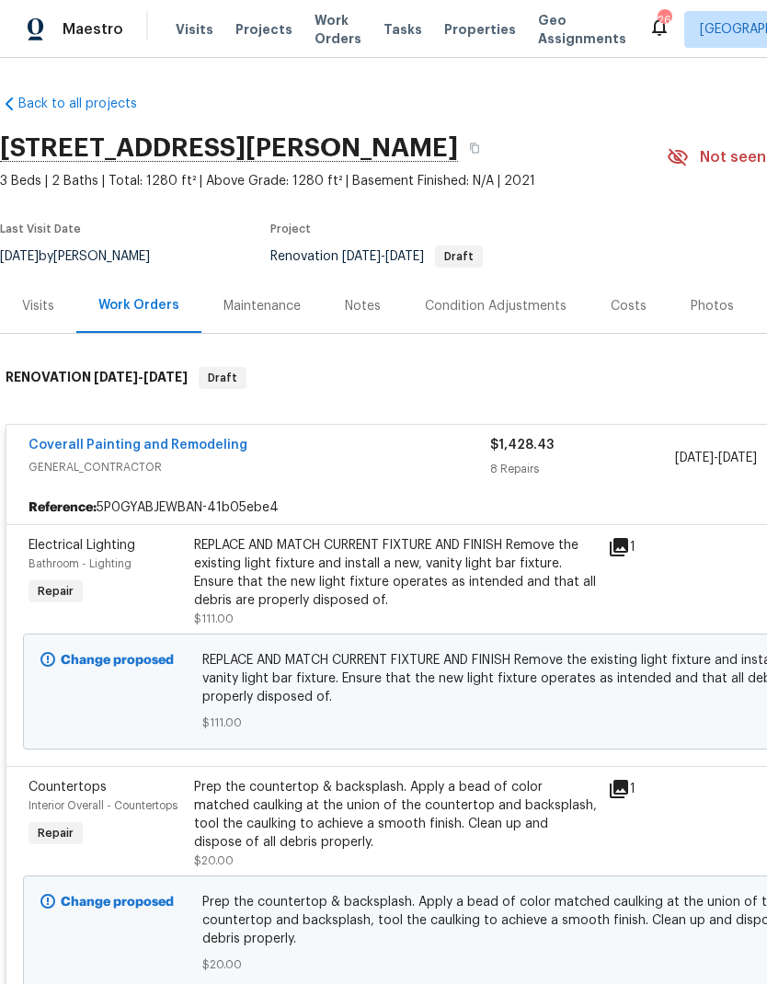
scroll to position [0, 0]
click at [623, 297] on div "Costs" at bounding box center [629, 306] width 36 height 18
